Goal: Transaction & Acquisition: Purchase product/service

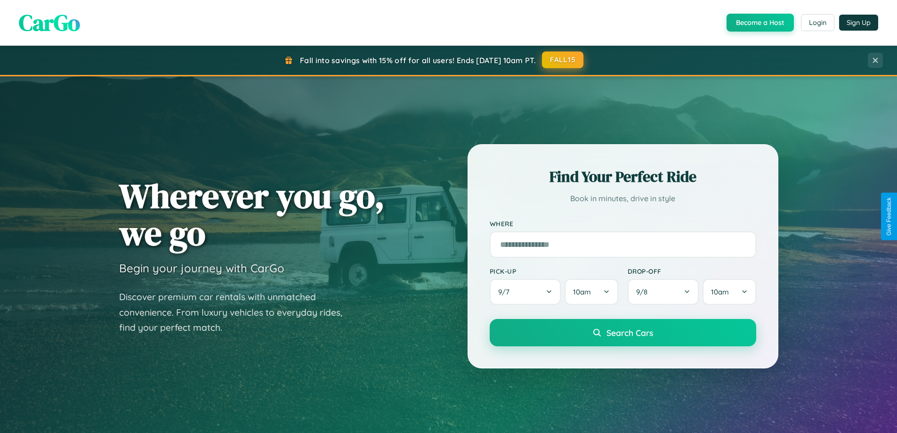
click at [563, 60] on button "FALL15" at bounding box center [562, 59] width 41 height 17
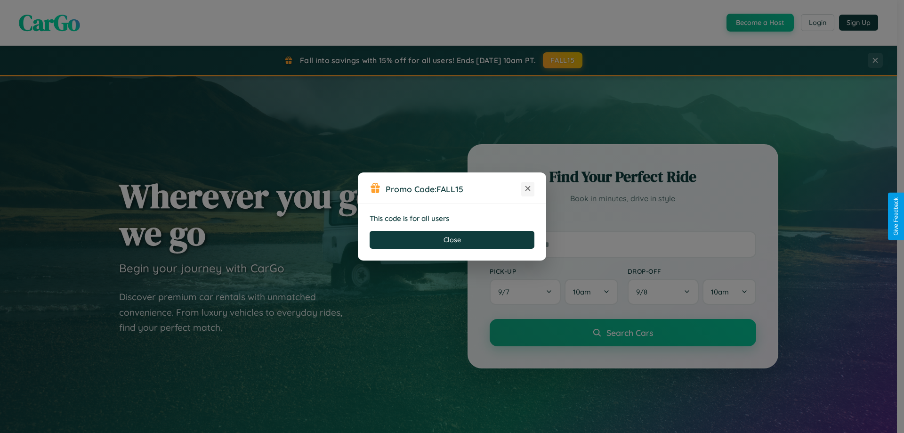
click at [528, 189] on icon at bounding box center [527, 188] width 9 height 9
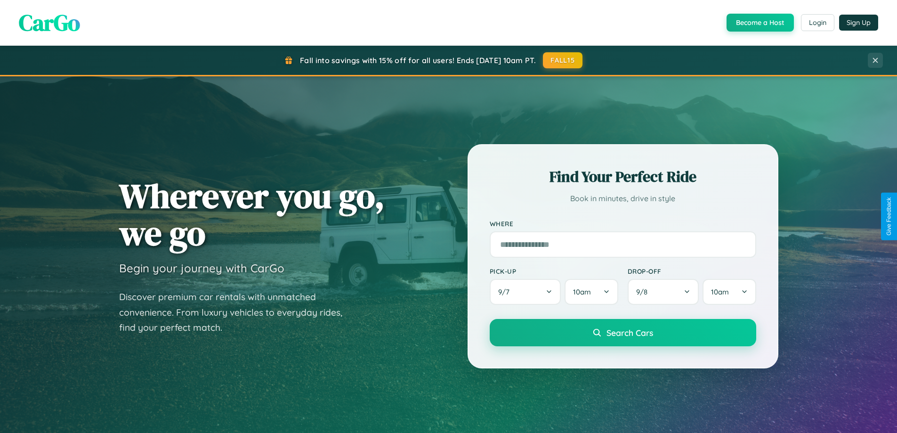
scroll to position [648, 0]
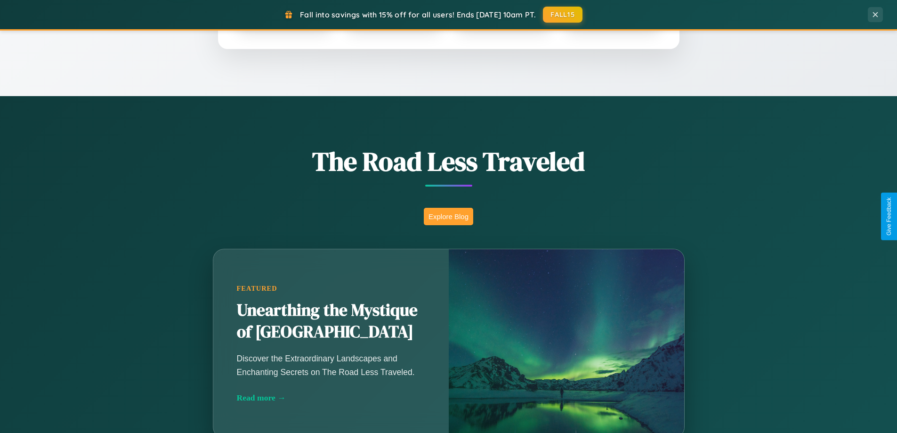
click at [448, 216] on button "Explore Blog" at bounding box center [448, 216] width 49 height 17
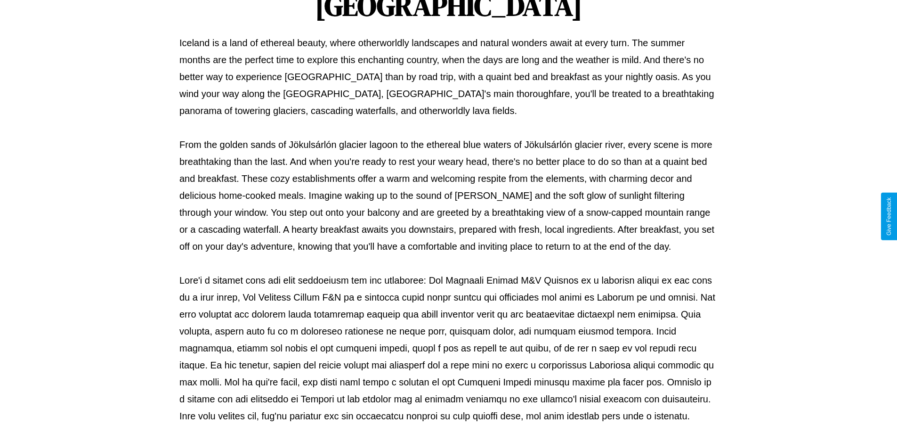
scroll to position [305, 0]
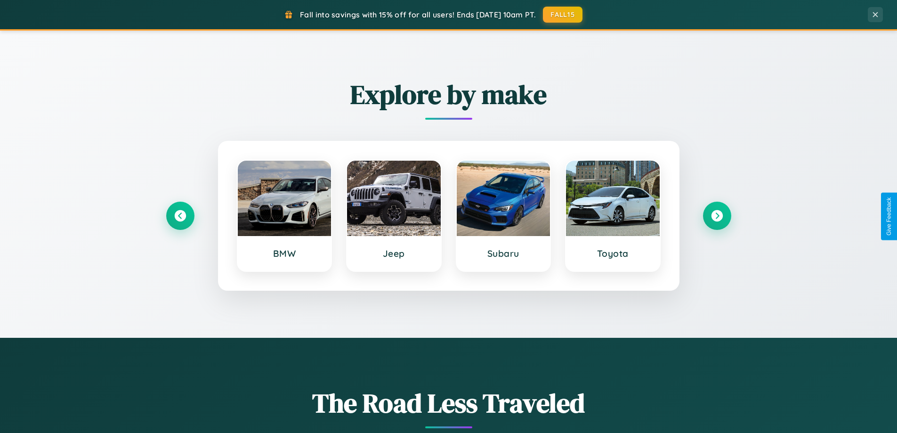
scroll to position [406, 0]
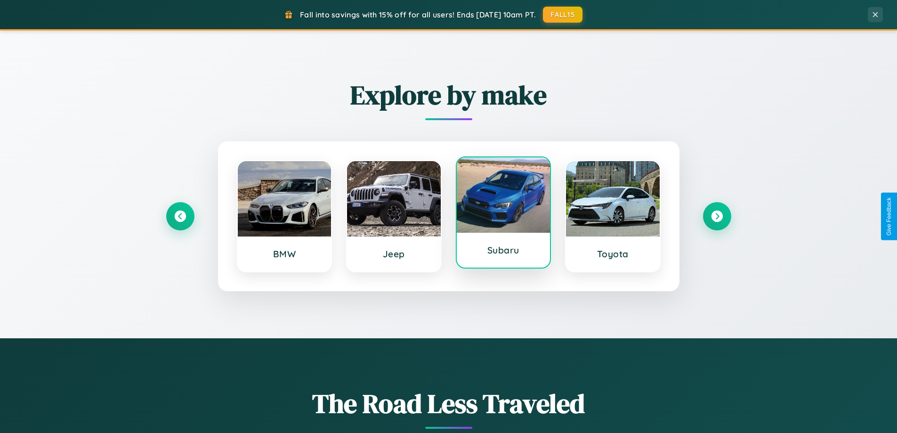
click at [503, 214] on div at bounding box center [504, 194] width 94 height 75
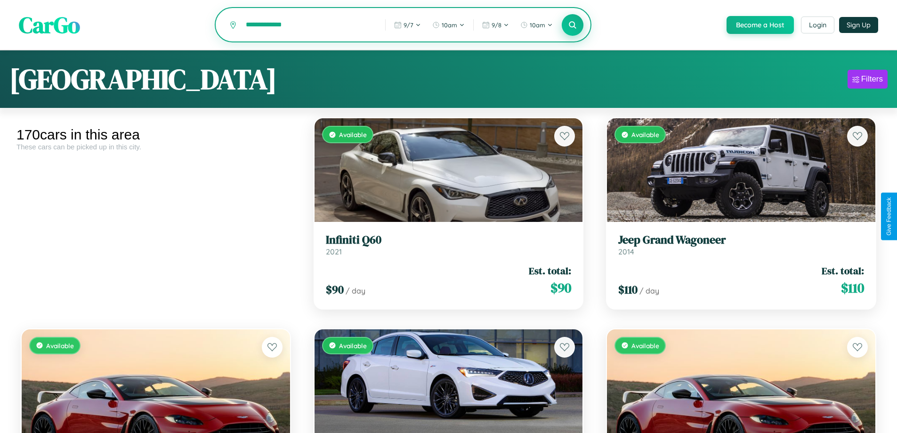
type input "**********"
click at [572, 25] on icon at bounding box center [572, 24] width 9 height 9
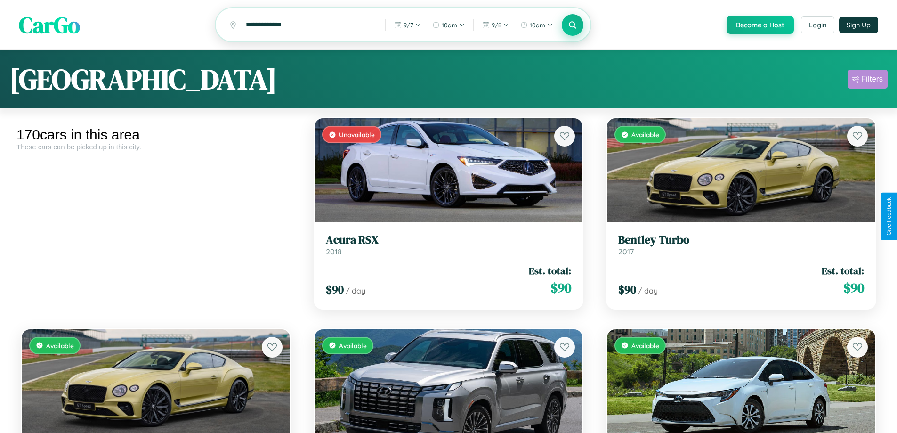
click at [867, 80] on div "Filters" at bounding box center [872, 78] width 22 height 9
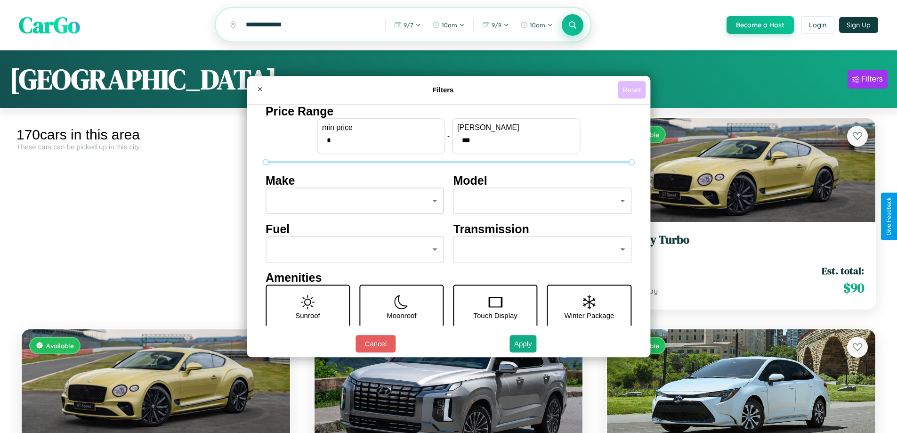
click at [633, 89] on button "Reset" at bounding box center [632, 89] width 28 height 17
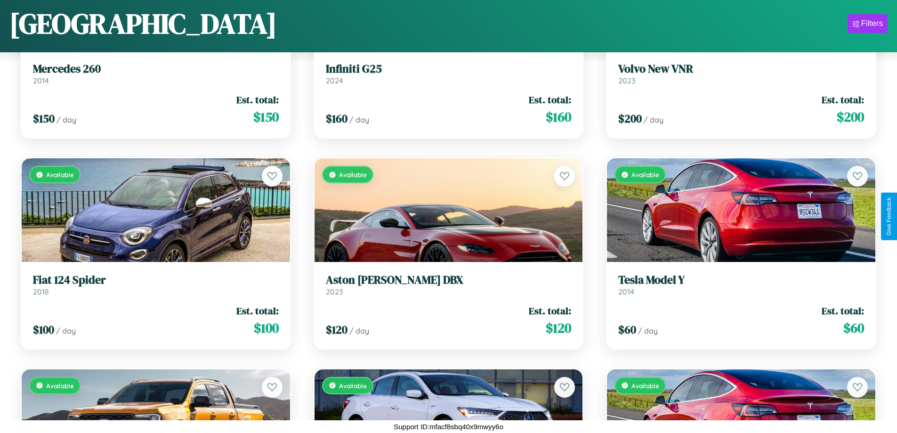
scroll to position [11514, 0]
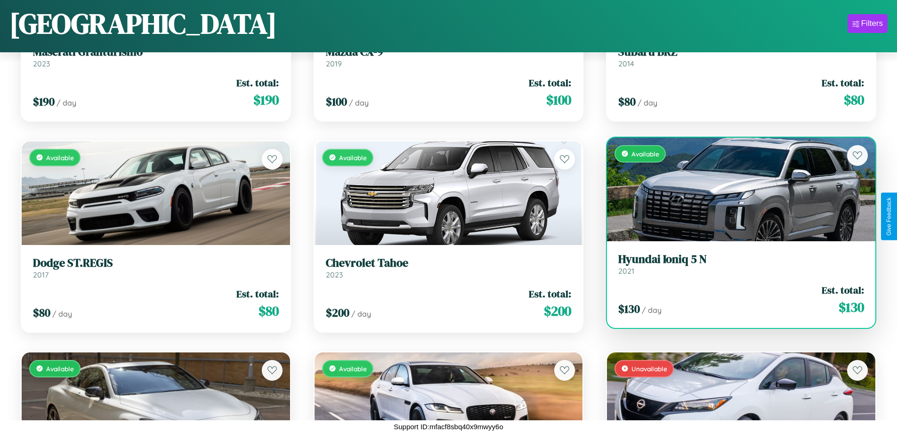
click at [735, 267] on link "Hyundai Ioniq 5 N 2021" at bounding box center [741, 263] width 246 height 23
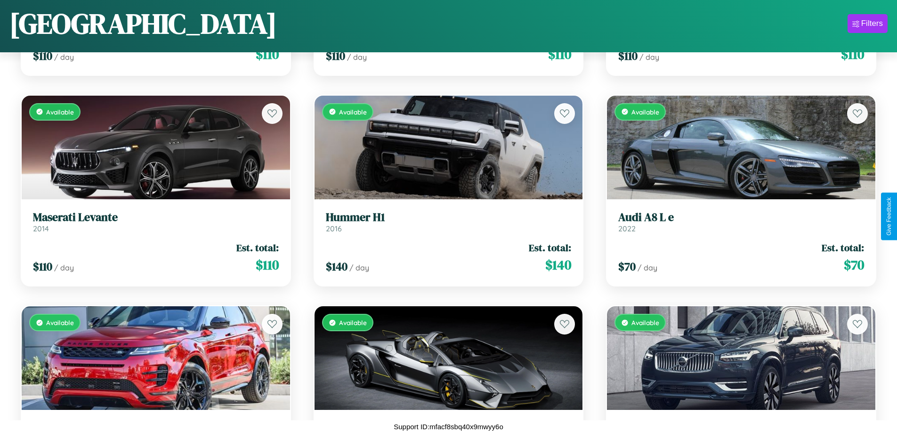
scroll to position [5191, 0]
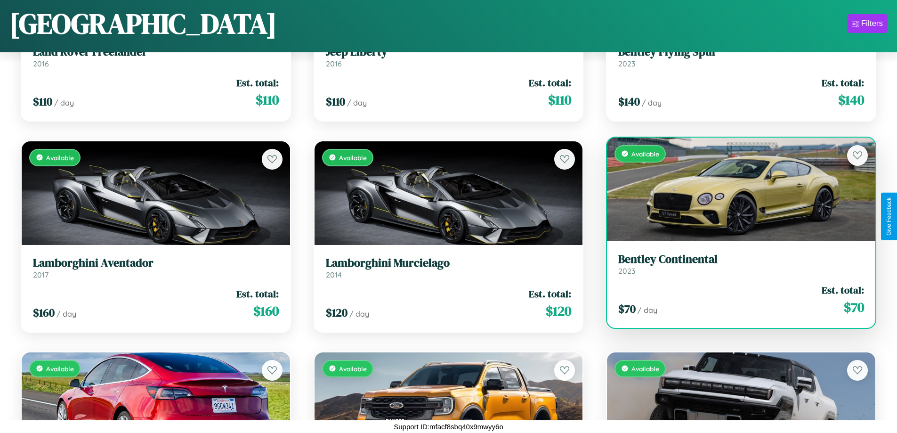
click at [735, 264] on h3 "Bentley Continental" at bounding box center [741, 259] width 246 height 14
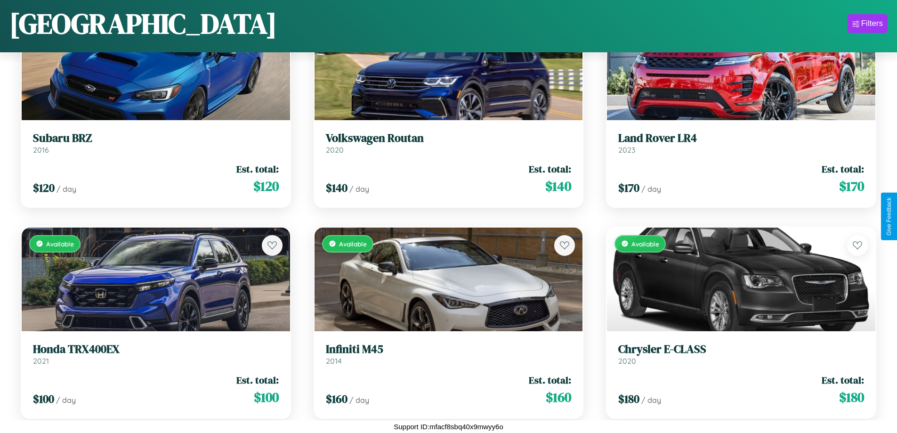
scroll to position [10039, 0]
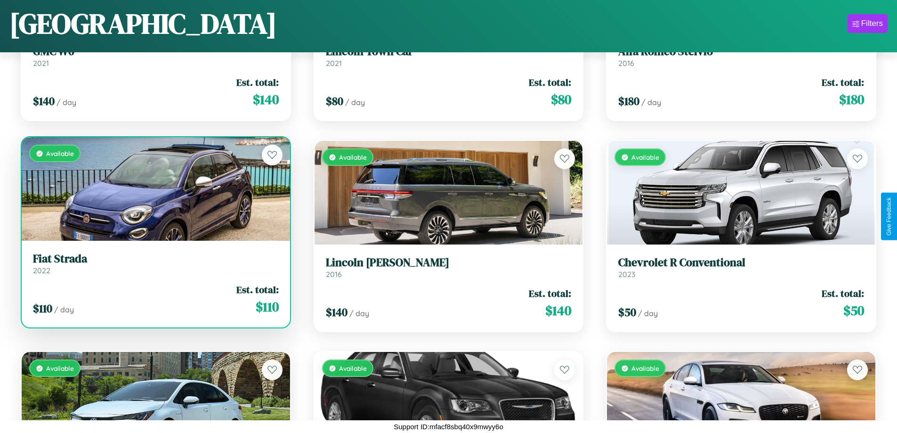
click at [154, 267] on link "Fiat Strada 2022" at bounding box center [156, 263] width 246 height 23
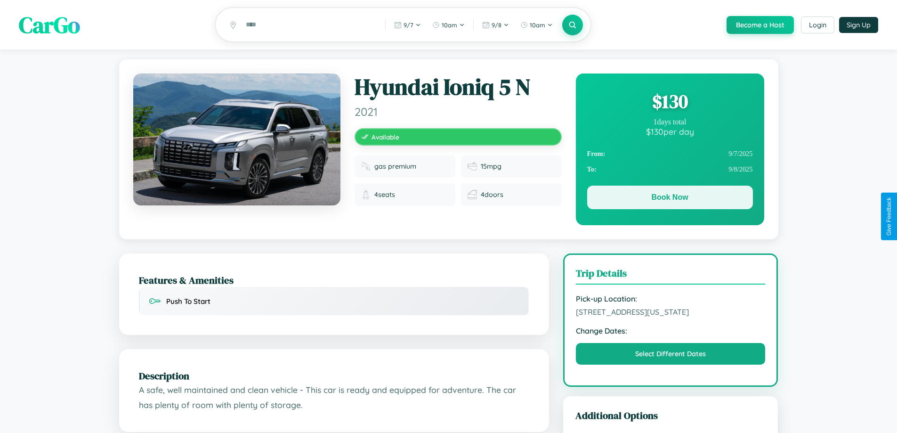
click at [669, 199] on button "Book Now" at bounding box center [670, 197] width 166 height 24
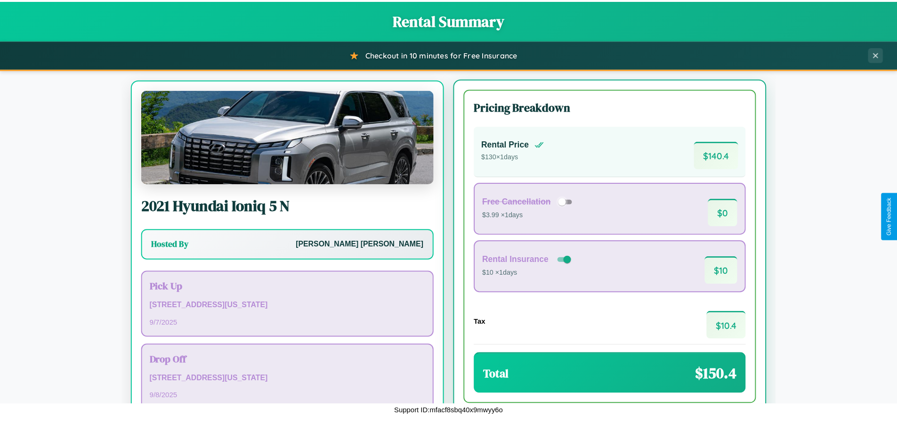
scroll to position [44, 0]
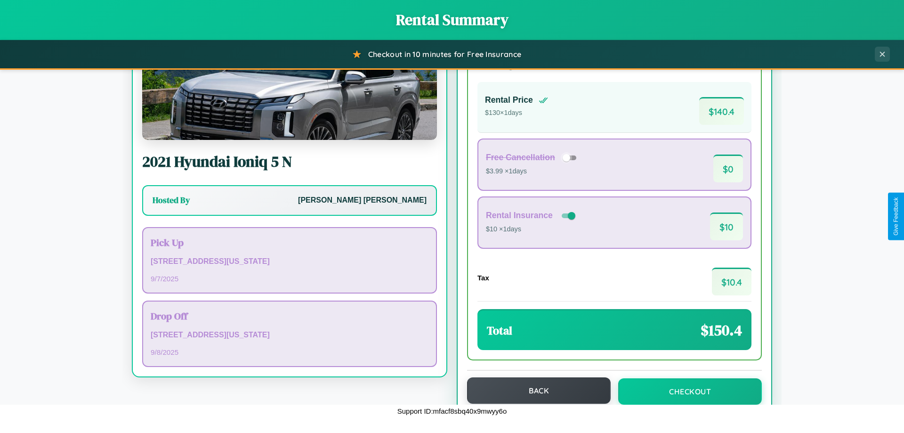
click at [534, 390] on button "Back" at bounding box center [539, 390] width 144 height 26
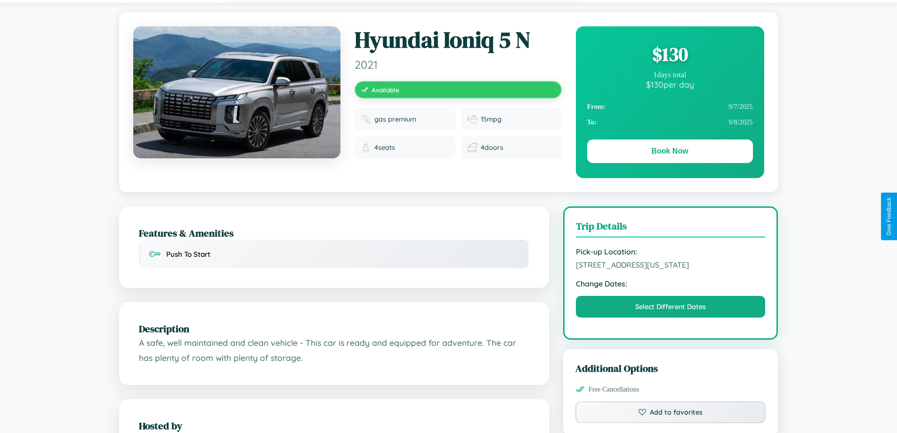
scroll to position [545, 0]
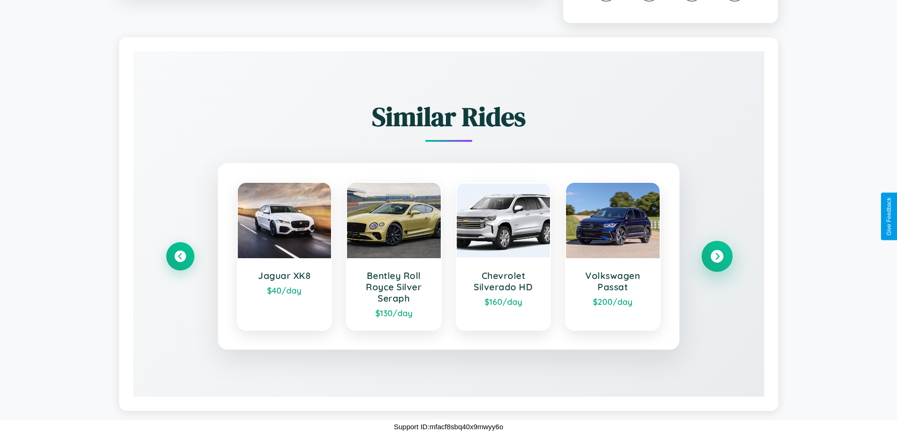
click at [716, 256] on icon at bounding box center [716, 256] width 13 height 13
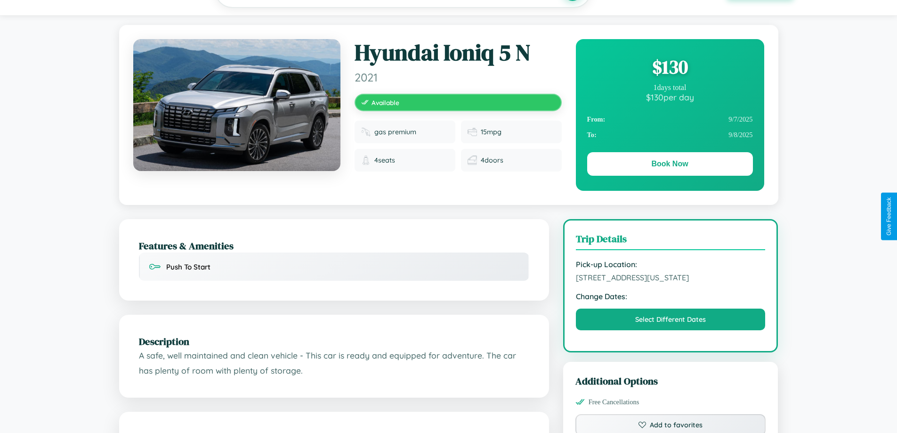
scroll to position [0, 0]
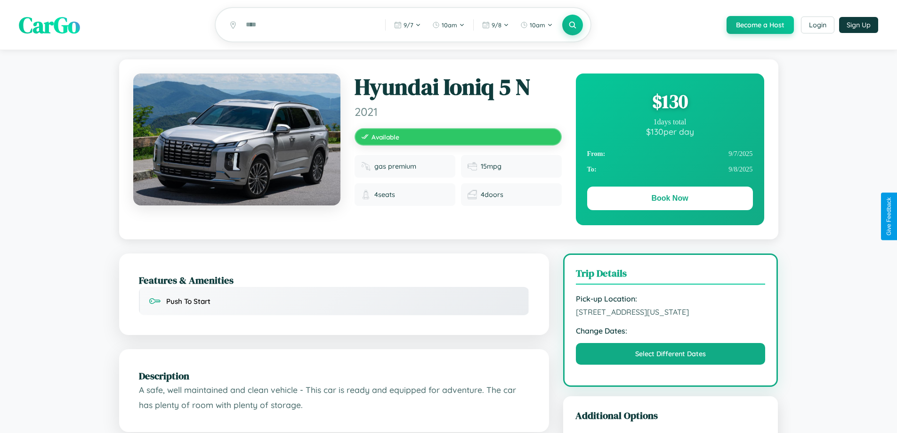
click at [669, 103] on div "$ 130" at bounding box center [670, 100] width 166 height 25
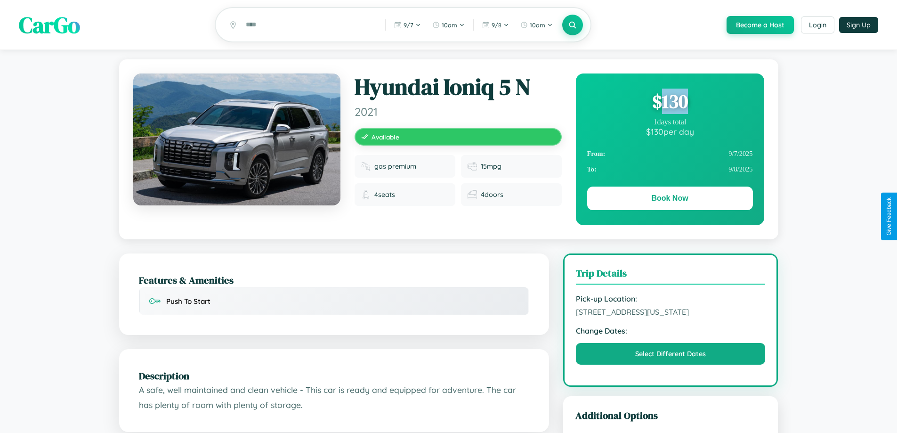
click at [669, 103] on div "$ 130" at bounding box center [670, 100] width 166 height 25
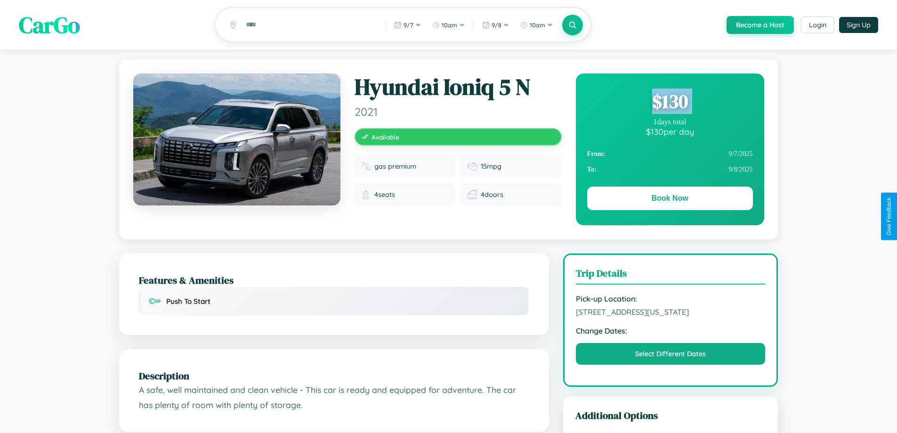
click at [669, 103] on div "$ 130" at bounding box center [670, 100] width 166 height 25
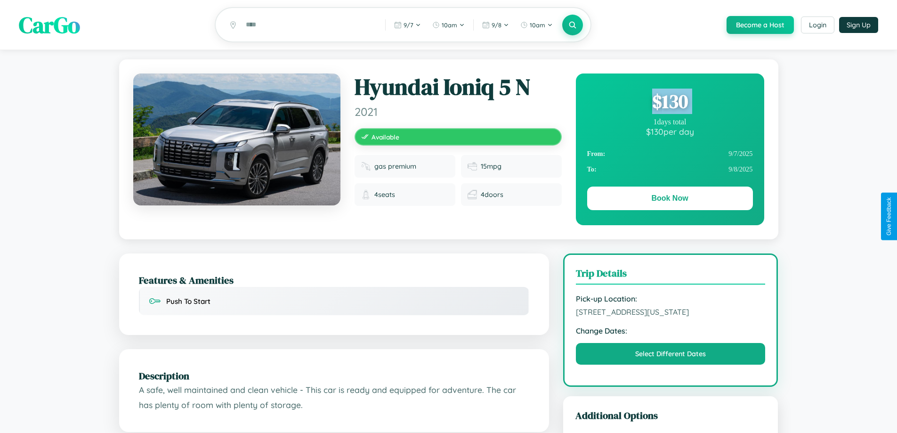
click at [669, 103] on div "$ 130" at bounding box center [670, 100] width 166 height 25
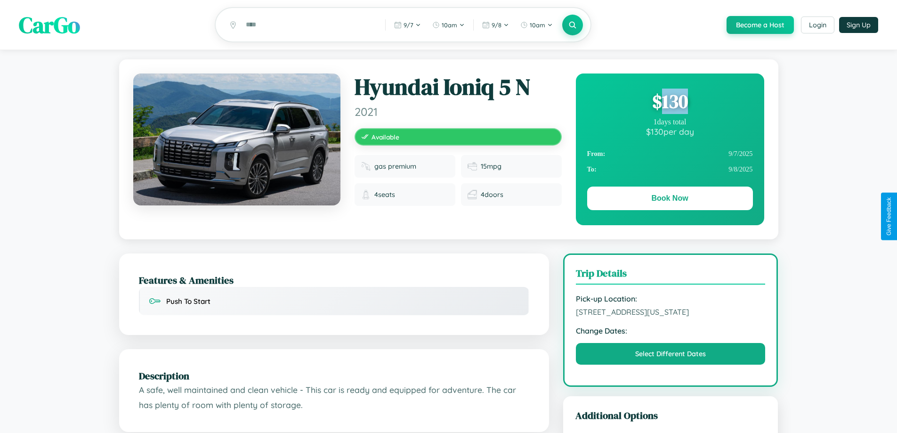
click at [669, 103] on div "$ 130" at bounding box center [670, 100] width 166 height 25
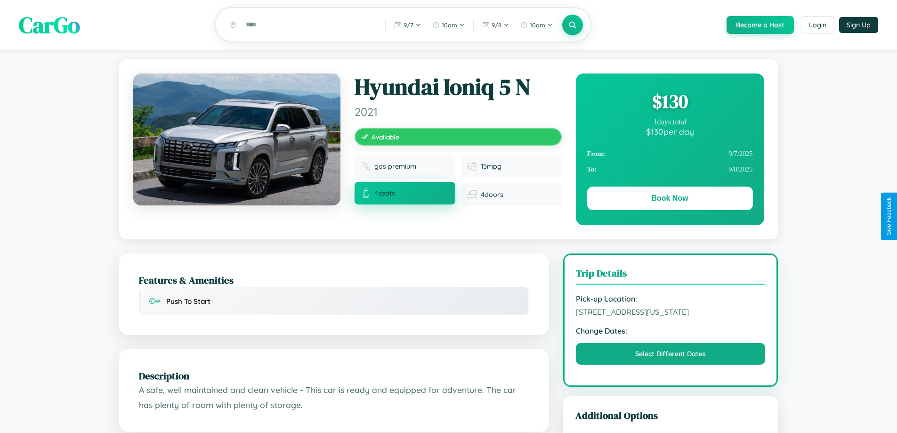
scroll to position [102, 0]
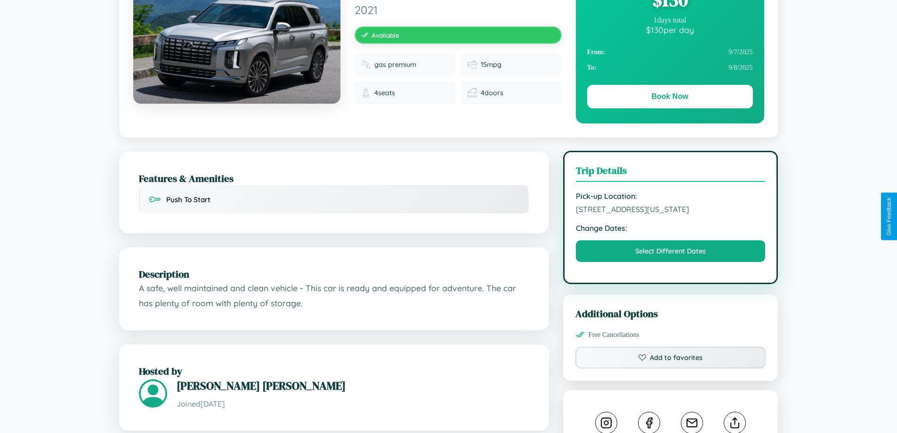
click at [670, 214] on span "7302 Pine Street San Francisco California 70559 United States" at bounding box center [671, 208] width 190 height 9
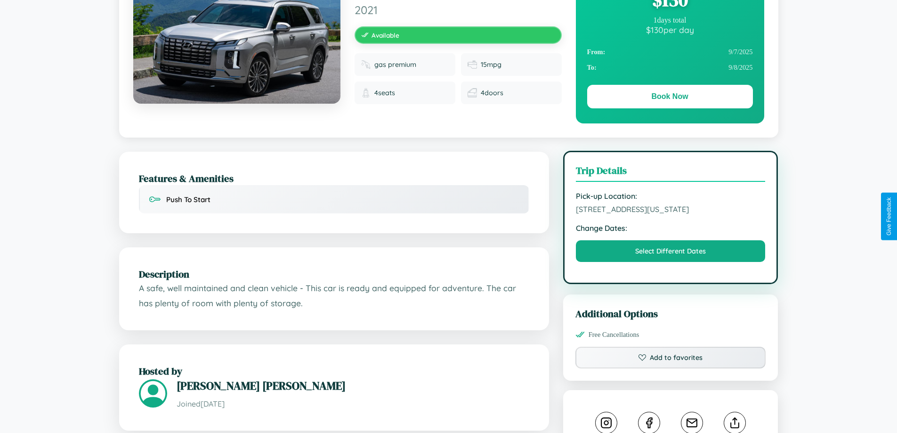
click at [670, 214] on span "7302 Pine Street San Francisco California 70559 United States" at bounding box center [671, 208] width 190 height 9
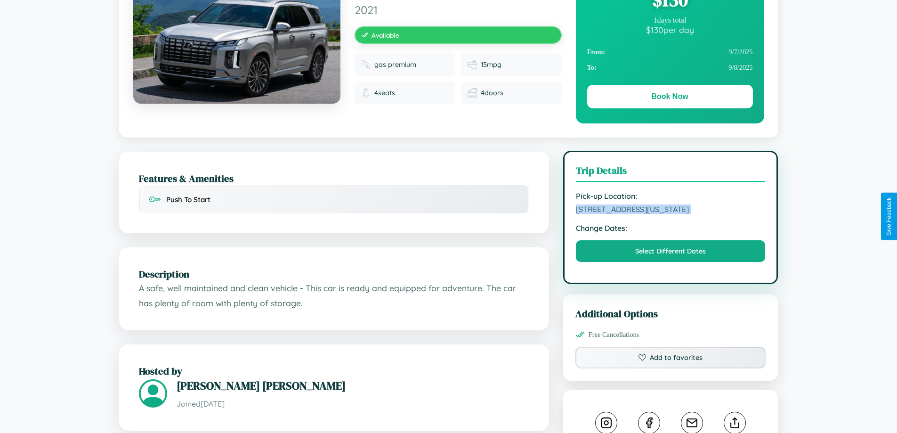
click at [670, 214] on span "7302 Pine Street San Francisco California 70559 United States" at bounding box center [671, 208] width 190 height 9
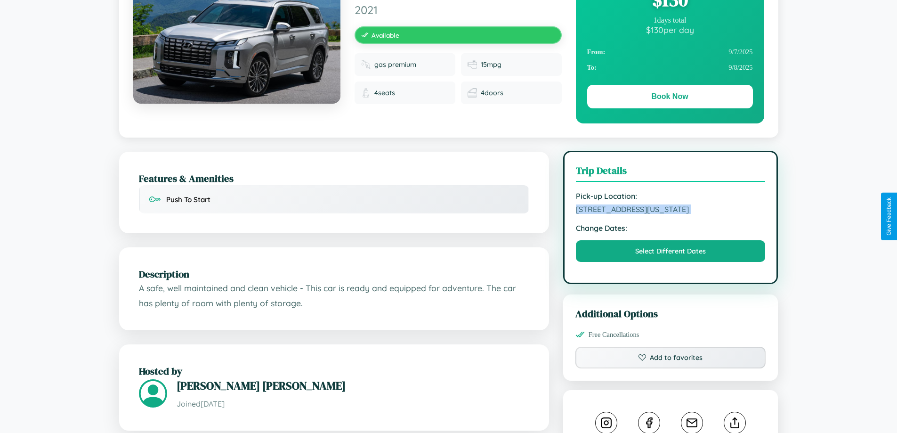
click at [670, 214] on span "7302 Pine Street San Francisco California 70559 United States" at bounding box center [671, 208] width 190 height 9
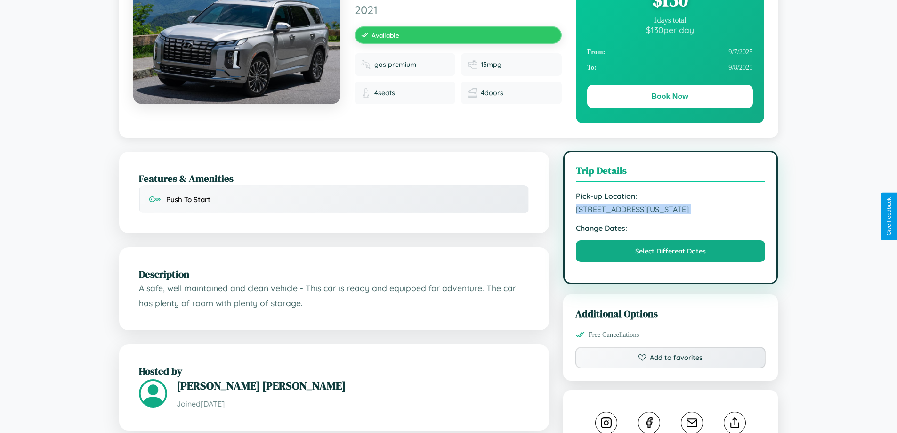
click at [670, 214] on span "7302 Pine Street San Francisco California 70559 United States" at bounding box center [671, 208] width 190 height 9
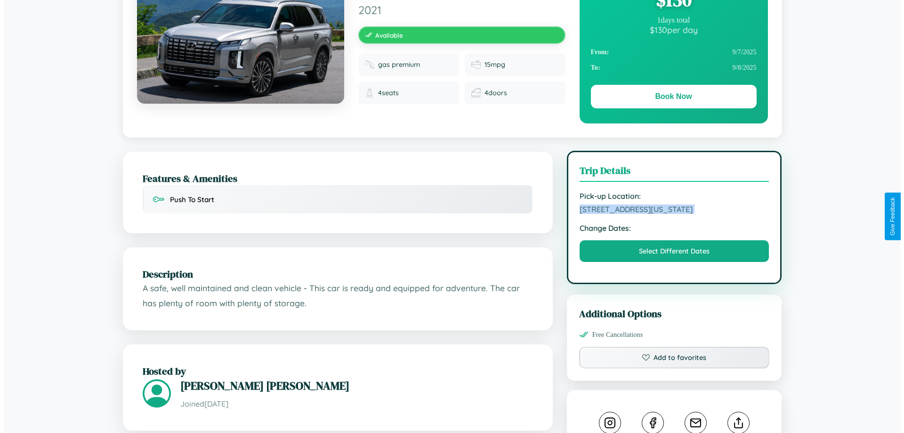
scroll to position [0, 0]
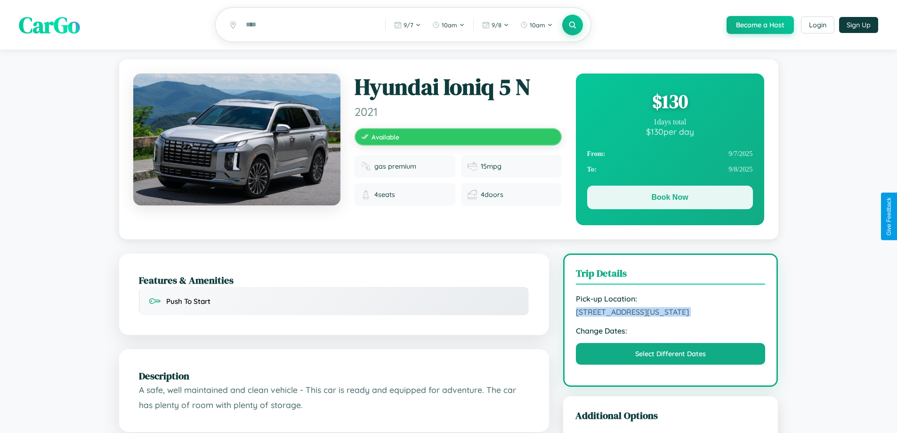
click at [669, 199] on button "Book Now" at bounding box center [670, 197] width 166 height 24
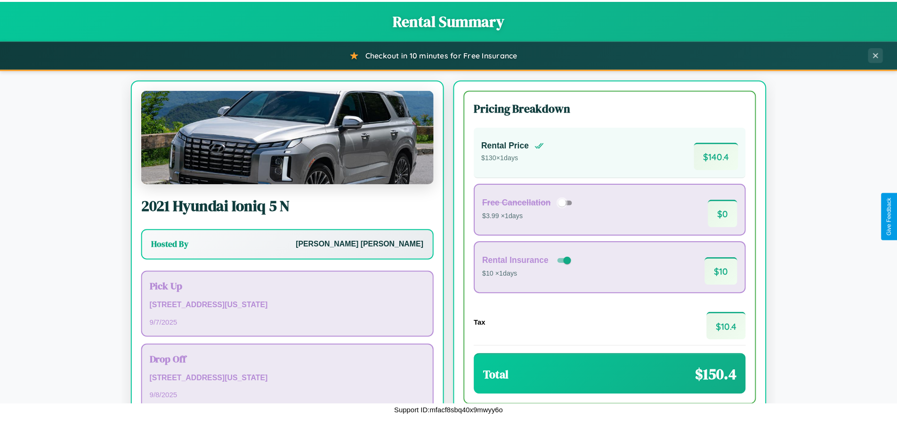
scroll to position [64, 0]
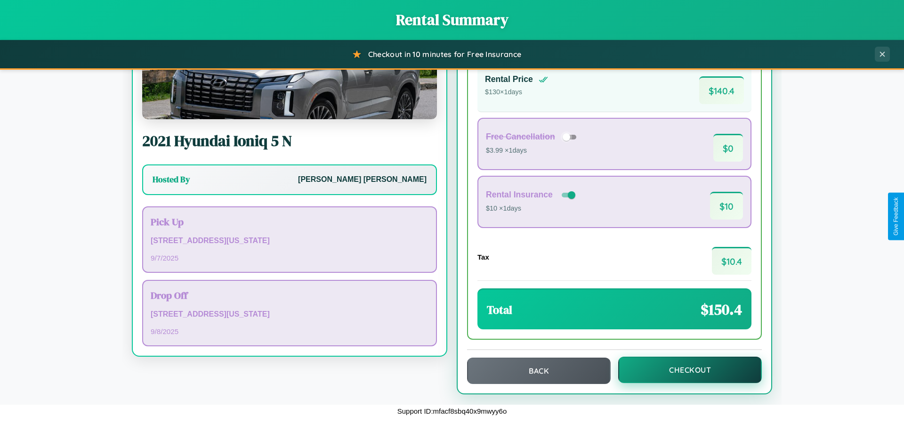
click at [683, 369] on button "Checkout" at bounding box center [690, 369] width 144 height 26
